Goal: Information Seeking & Learning: Learn about a topic

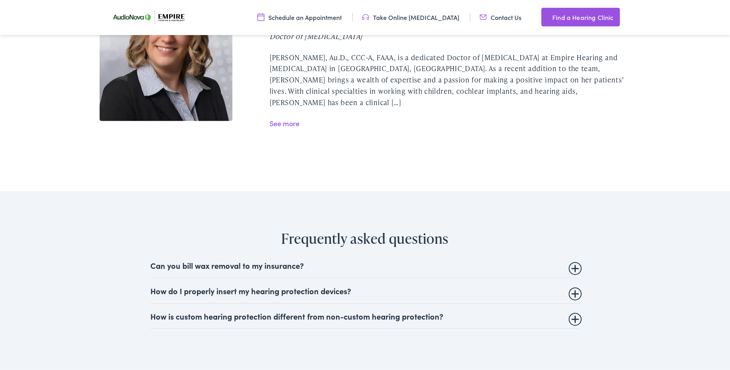
scroll to position [1794, 0]
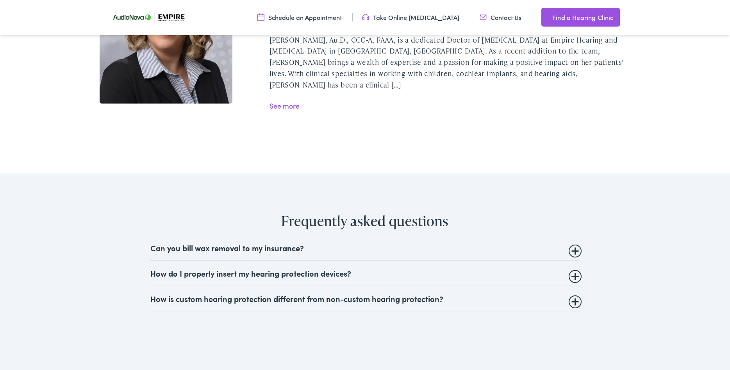
click at [272, 243] on summary "Can you bill wax removal to my insurance?" at bounding box center [365, 247] width 430 height 9
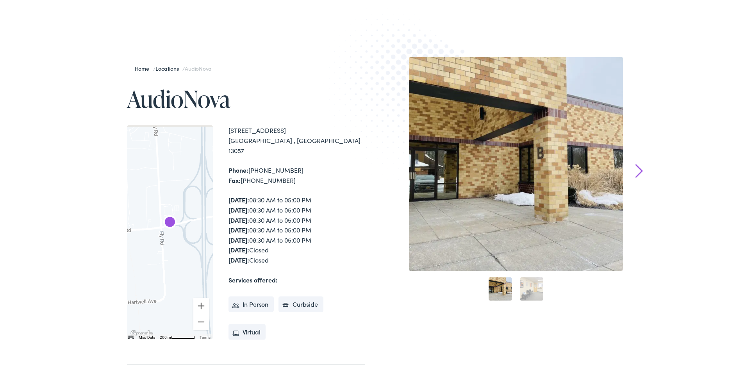
scroll to position [0, 0]
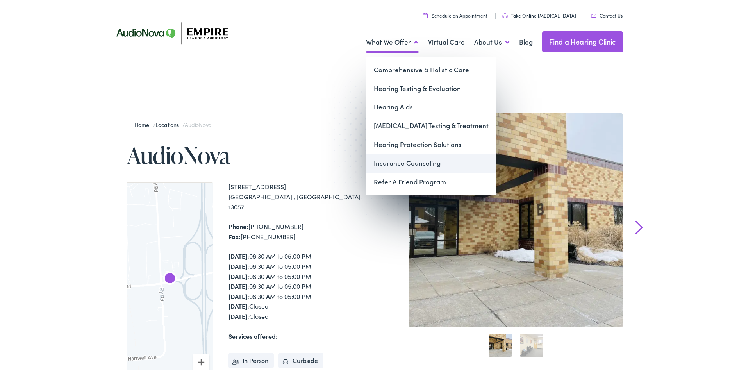
click at [419, 161] on link "Insurance Counseling" at bounding box center [431, 163] width 131 height 19
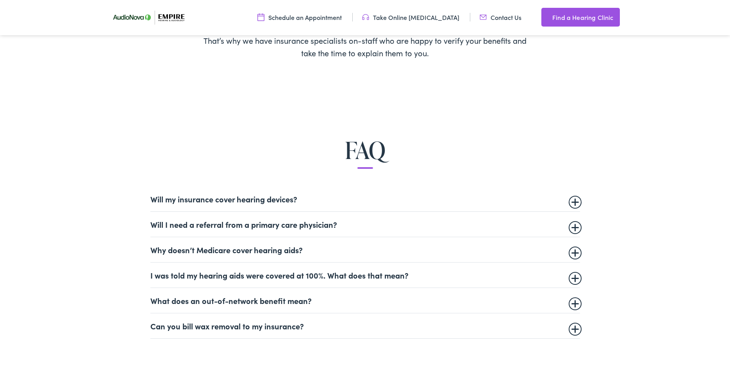
scroll to position [439, 0]
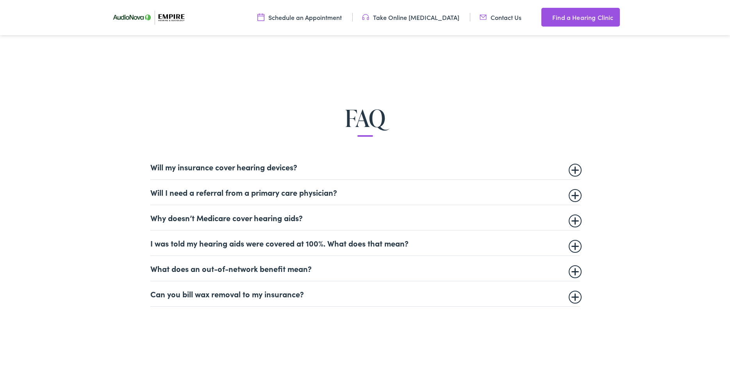
click at [252, 167] on summary "Will my insurance cover hearing devices?" at bounding box center [365, 166] width 430 height 9
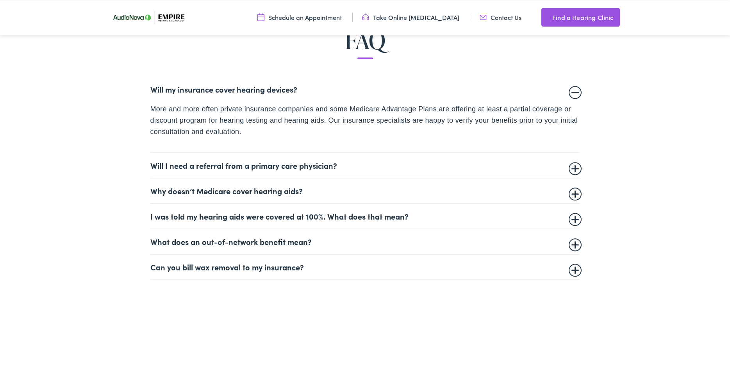
scroll to position [518, 0]
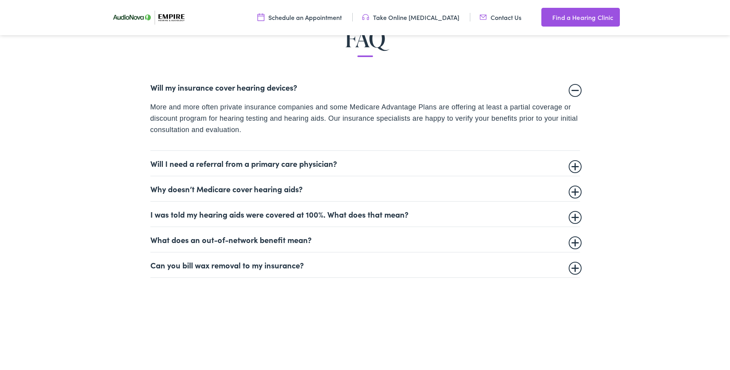
click at [271, 161] on summary "Will I need a referral from a primary care physician?" at bounding box center [365, 163] width 430 height 9
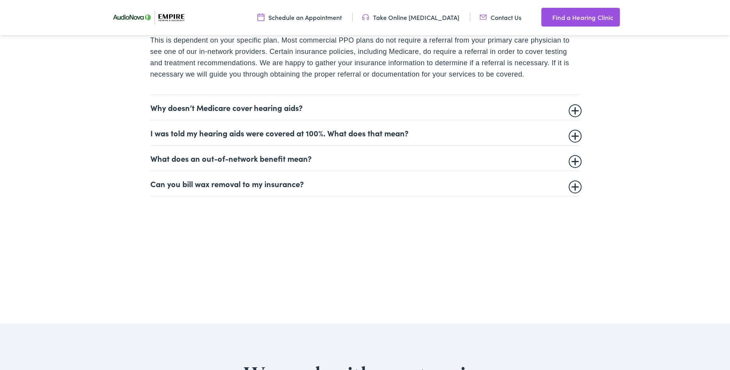
scroll to position [598, 0]
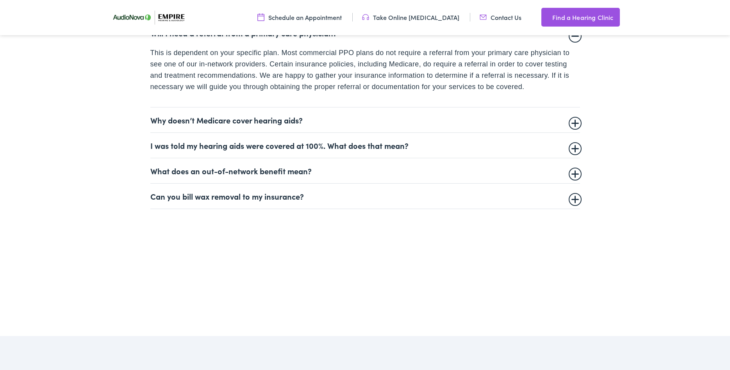
click at [284, 123] on summary "Why doesn’t Medicare cover hearing aids?" at bounding box center [365, 119] width 430 height 9
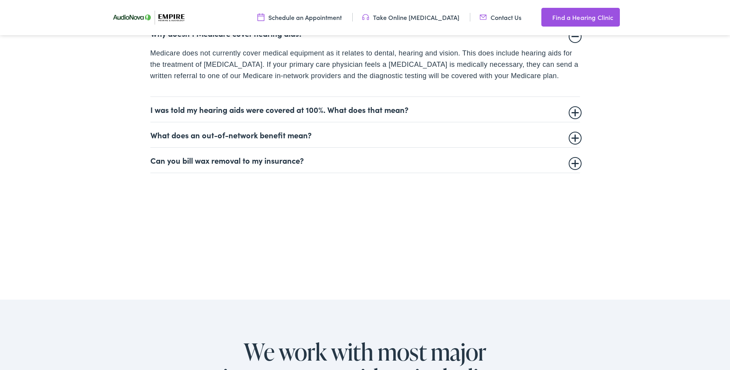
scroll to position [638, 0]
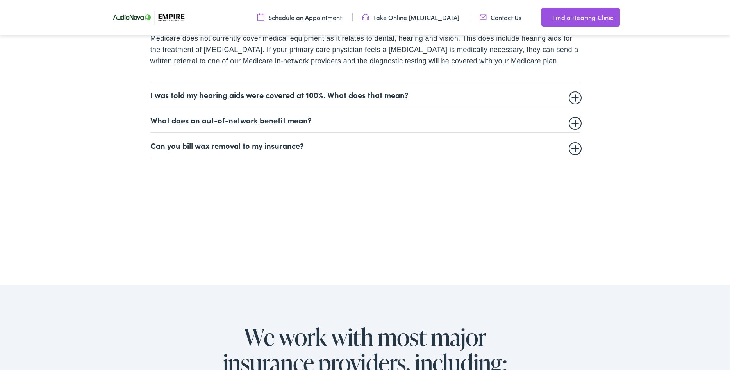
click at [267, 98] on summary "I was told my hearing aids were covered at 100%. What does that mean?" at bounding box center [365, 94] width 430 height 9
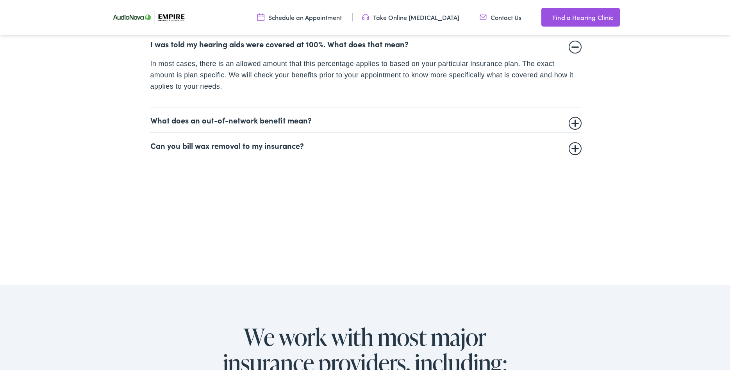
click at [258, 124] on summary "What does an out-of-network benefit mean?" at bounding box center [365, 119] width 430 height 9
